Goal: Transaction & Acquisition: Purchase product/service

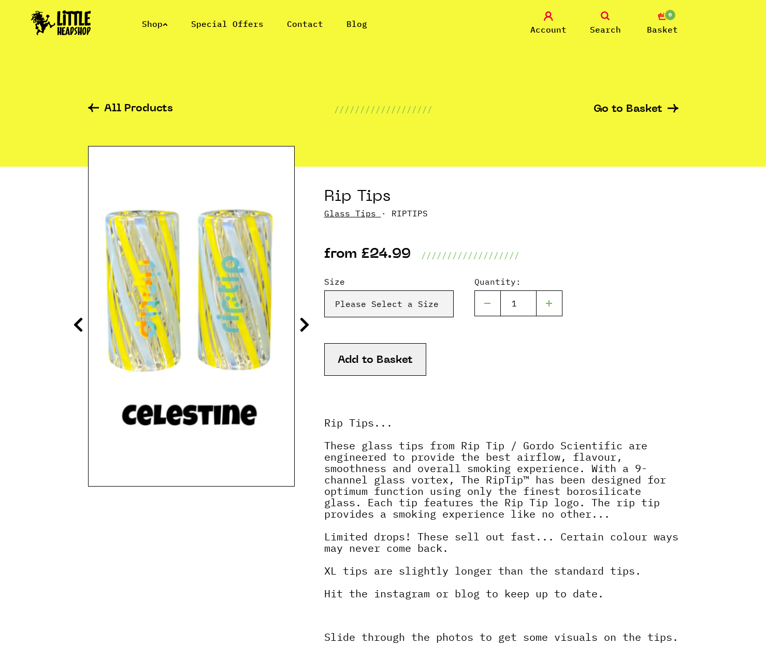
drag, startPoint x: 365, startPoint y: 220, endPoint x: 360, endPoint y: 212, distance: 9.1
click at [365, 220] on div "from £24.99 ///////////////////" at bounding box center [501, 241] width 354 height 42
click at [360, 212] on link "Glass Tips" at bounding box center [350, 213] width 52 height 10
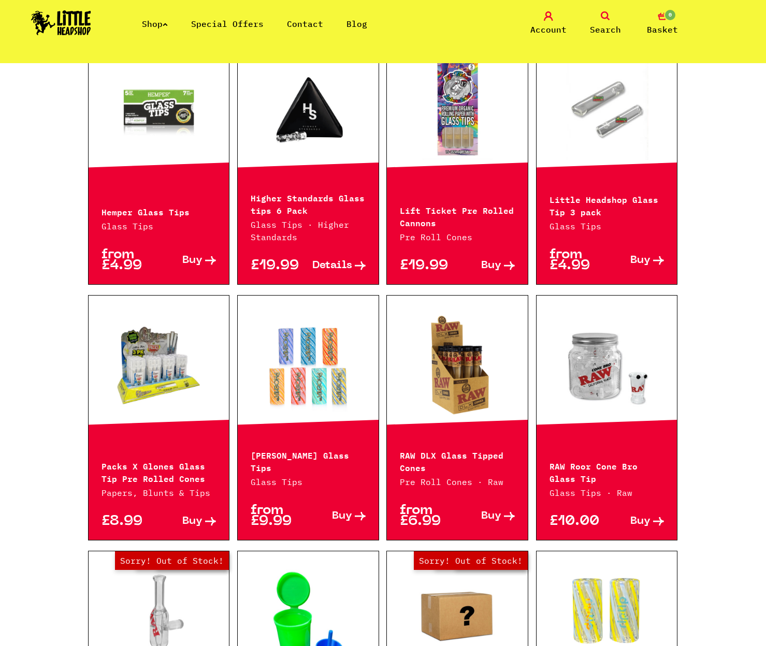
scroll to position [596, 0]
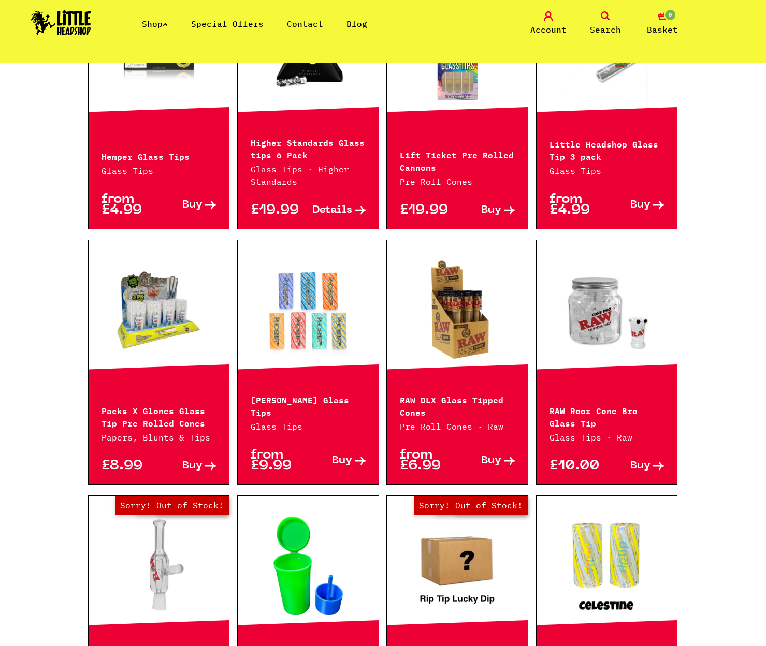
click at [317, 412] on p "[PERSON_NAME] Glass Tips" at bounding box center [308, 405] width 115 height 25
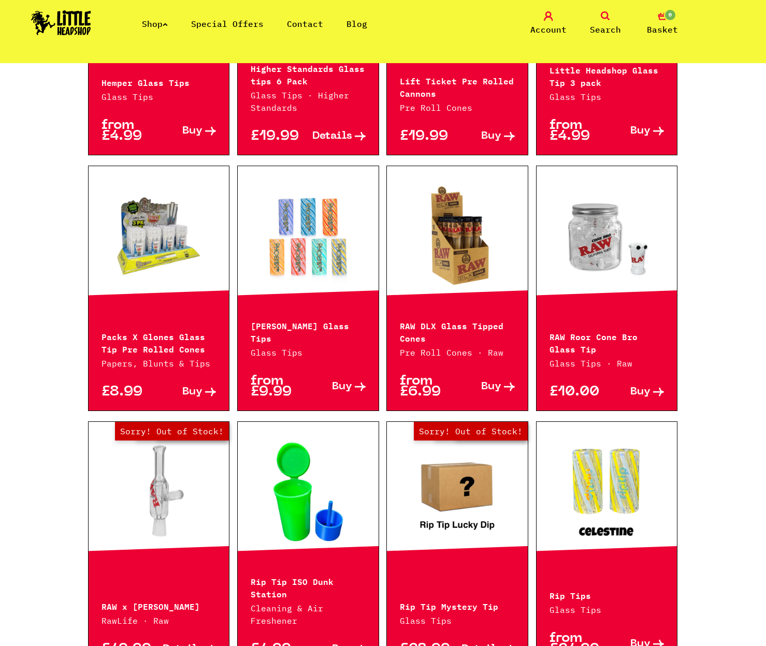
scroll to position [563, 0]
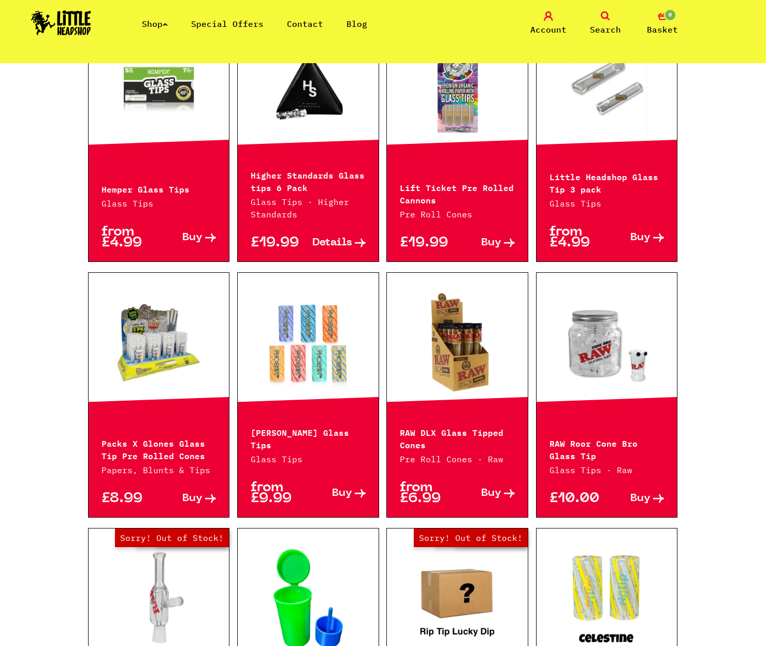
click at [271, 492] on p "from £9.99" at bounding box center [279, 494] width 57 height 22
click at [348, 495] on span "Buy" at bounding box center [342, 493] width 20 height 11
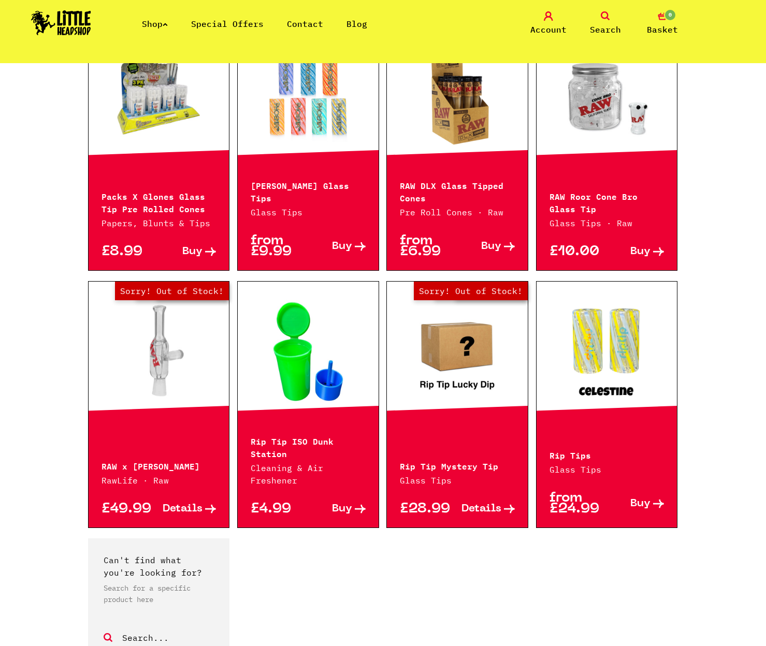
scroll to position [791, 0]
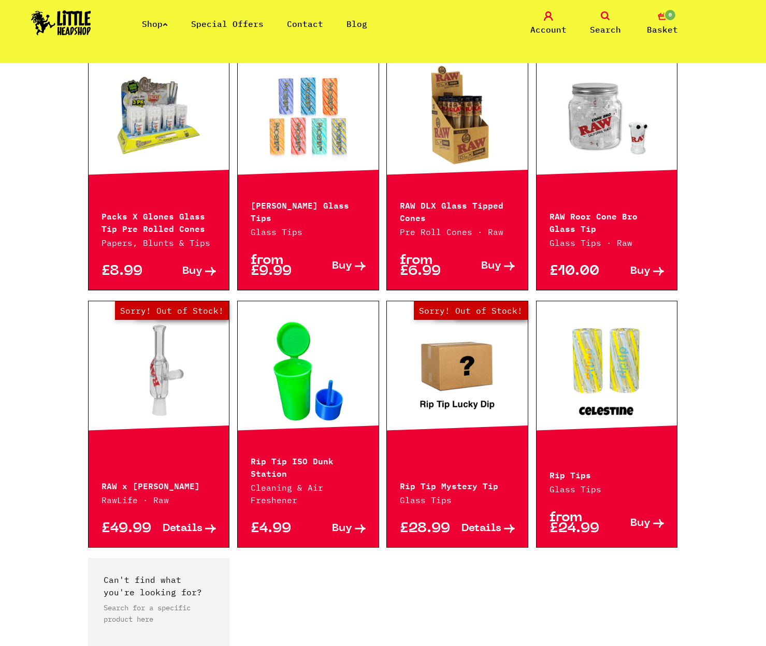
click at [557, 521] on p "from £24.99" at bounding box center [577, 524] width 57 height 22
click at [628, 524] on link "Buy" at bounding box center [635, 524] width 57 height 22
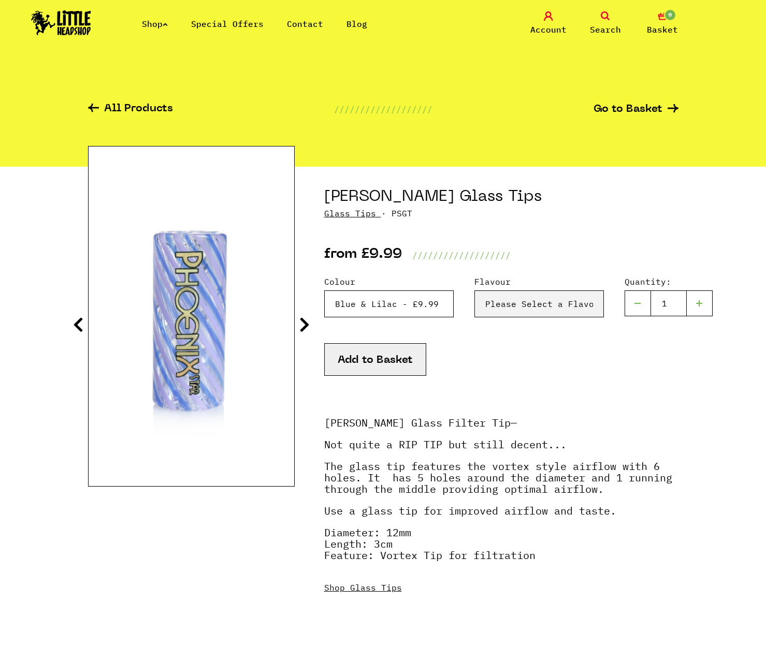
select select "2010"
